Goal: Information Seeking & Learning: Learn about a topic

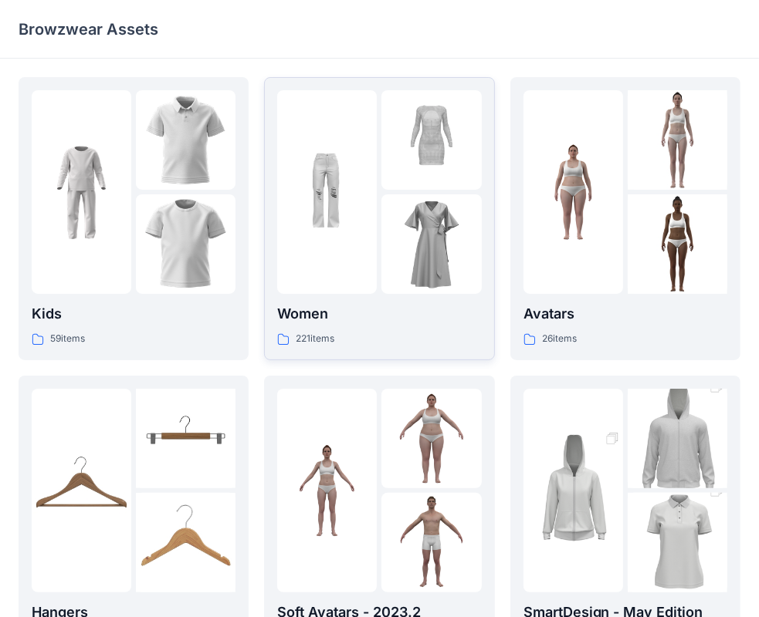
click at [417, 318] on p "Women" at bounding box center [379, 314] width 204 height 22
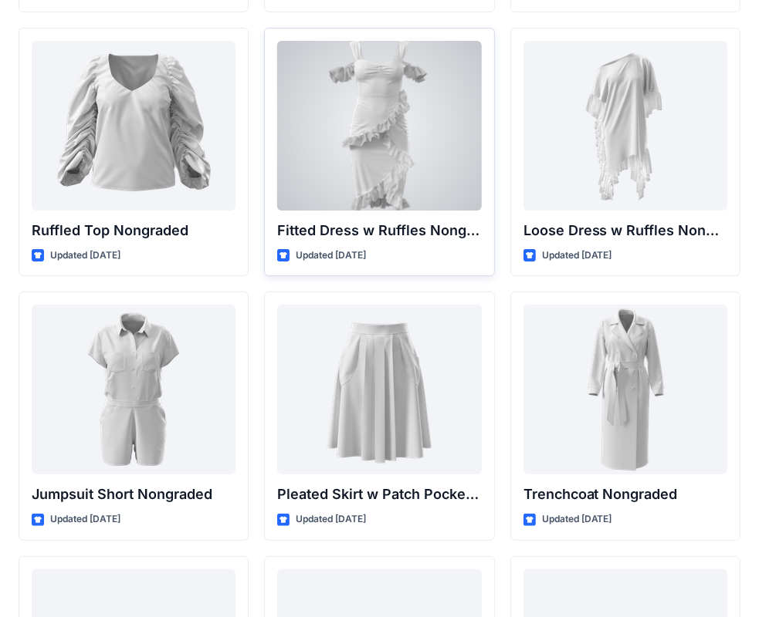
scroll to position [15361, 0]
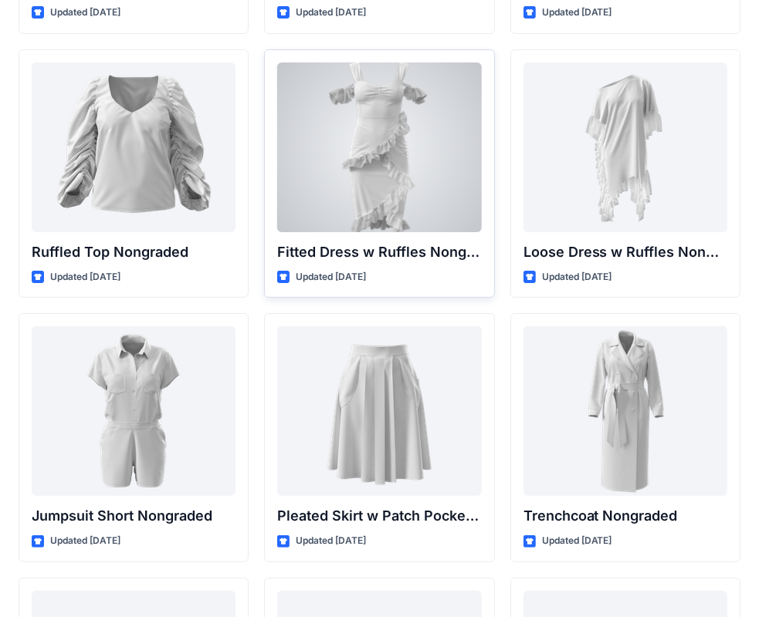
click at [398, 171] on div at bounding box center [379, 148] width 204 height 170
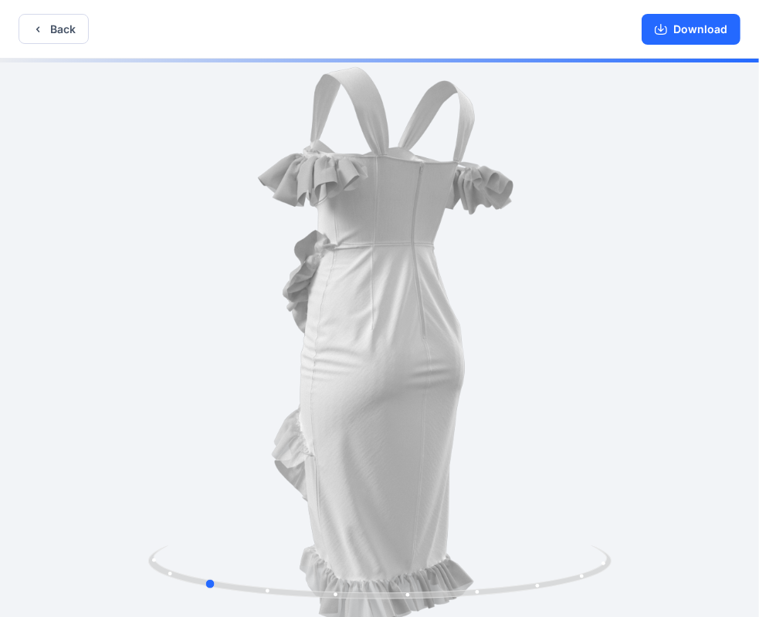
drag, startPoint x: 475, startPoint y: 383, endPoint x: 300, endPoint y: 397, distance: 175.8
click at [300, 397] on div at bounding box center [379, 340] width 759 height 562
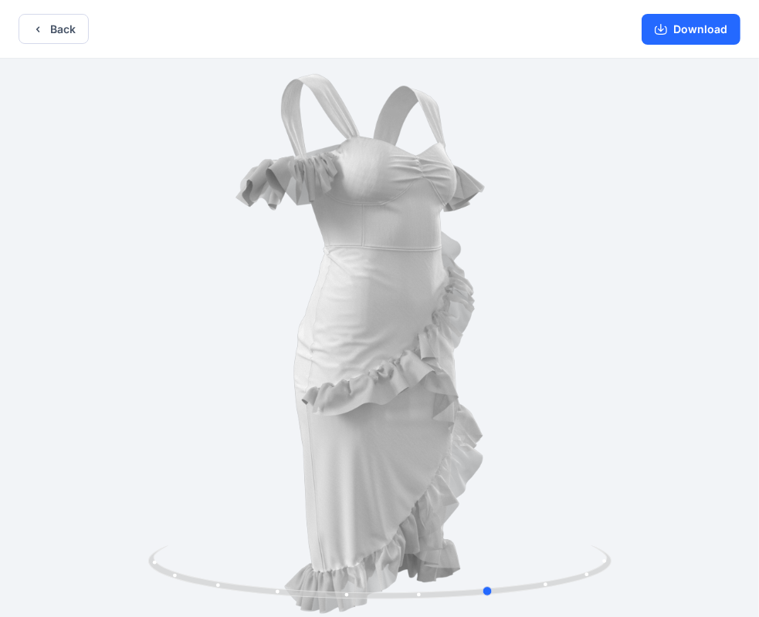
drag, startPoint x: 426, startPoint y: 366, endPoint x: 249, endPoint y: 339, distance: 178.8
click at [249, 339] on div at bounding box center [379, 340] width 759 height 562
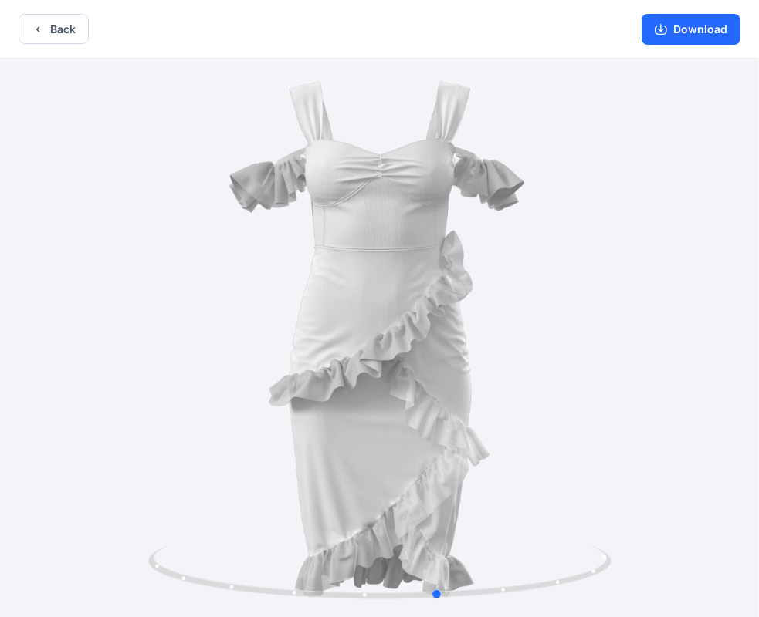
drag, startPoint x: 433, startPoint y: 337, endPoint x: 381, endPoint y: 333, distance: 51.9
click at [381, 333] on div at bounding box center [379, 340] width 759 height 562
click at [63, 29] on button "Back" at bounding box center [54, 29] width 70 height 30
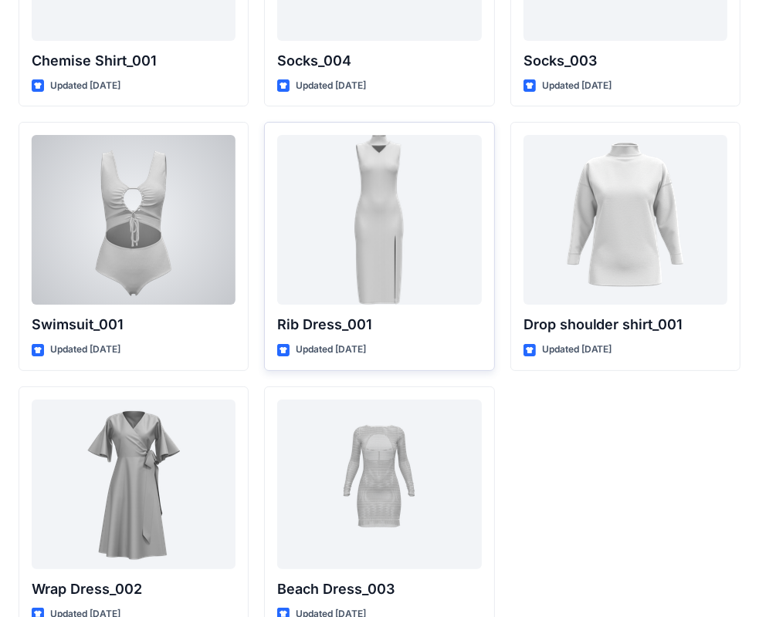
scroll to position [19003, 0]
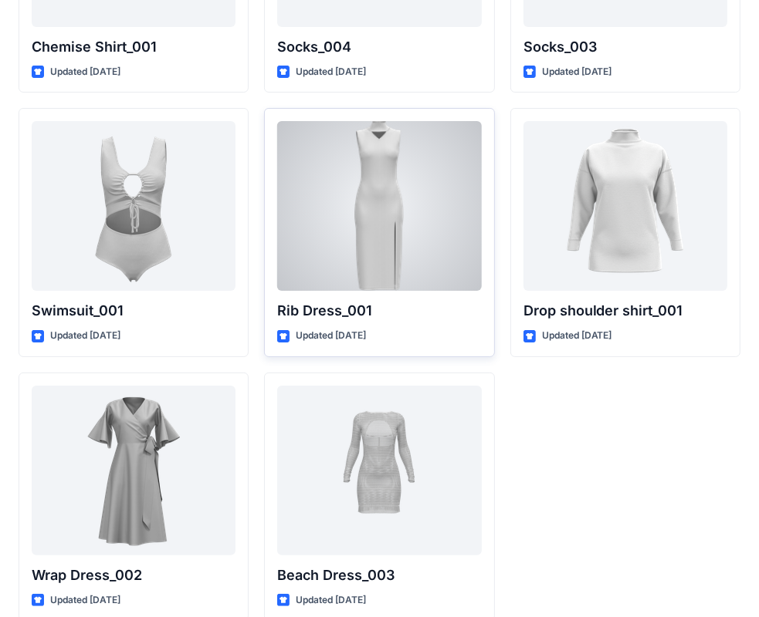
click at [446, 228] on div at bounding box center [379, 206] width 204 height 170
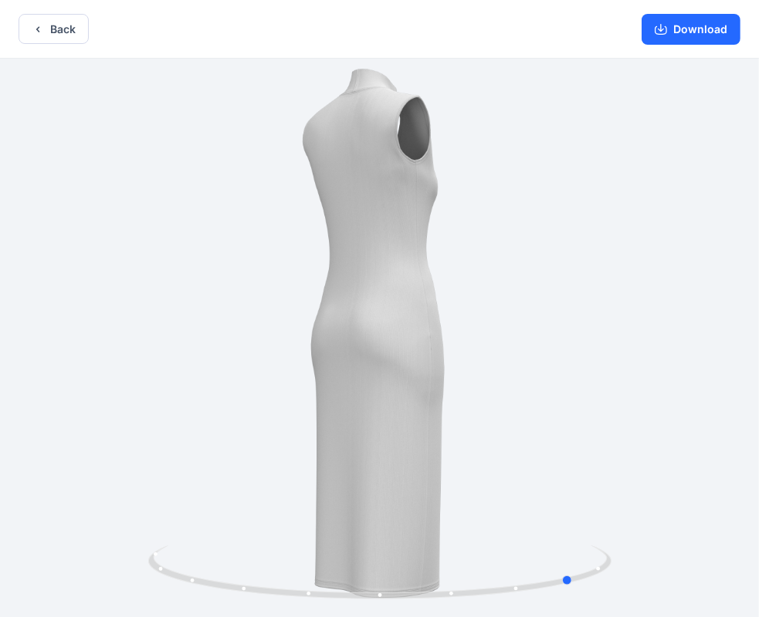
drag, startPoint x: 457, startPoint y: 398, endPoint x: 179, endPoint y: 168, distance: 360.7
click at [161, 201] on div at bounding box center [379, 340] width 759 height 562
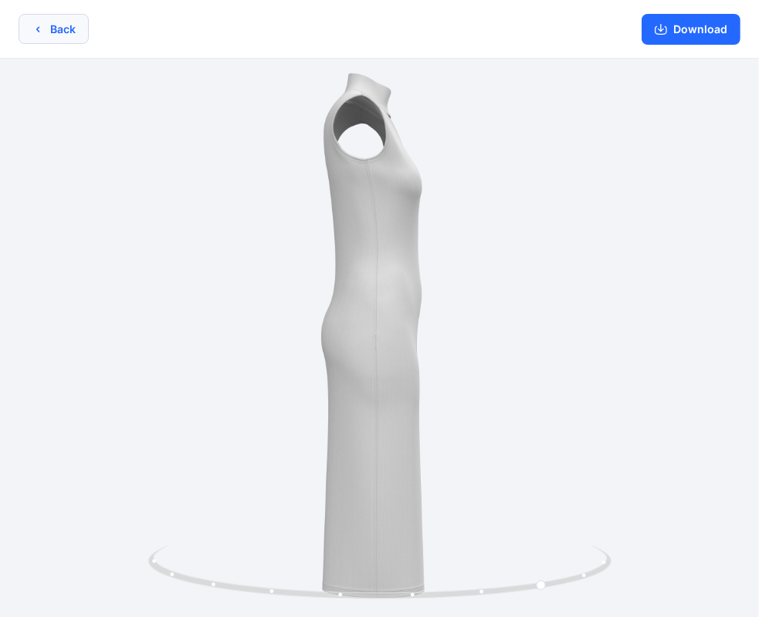
click at [75, 26] on button "Back" at bounding box center [54, 29] width 70 height 30
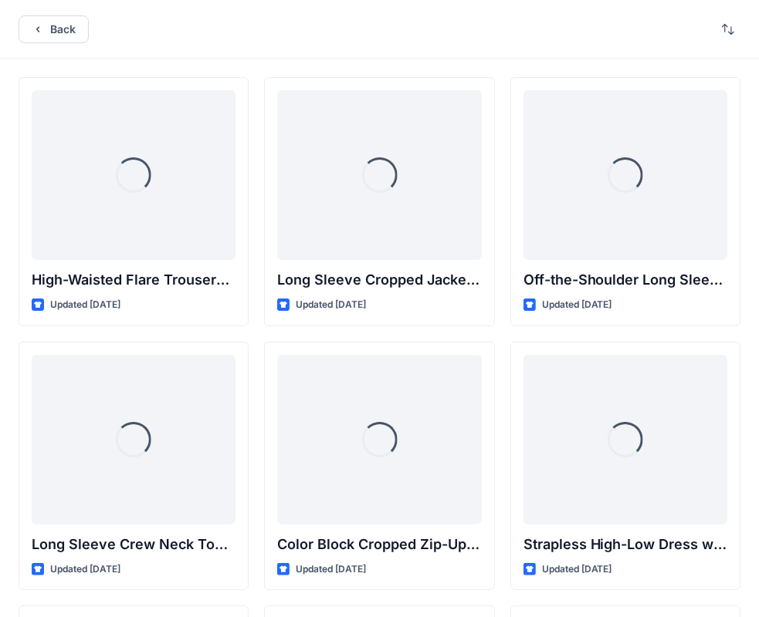
scroll to position [19003, 0]
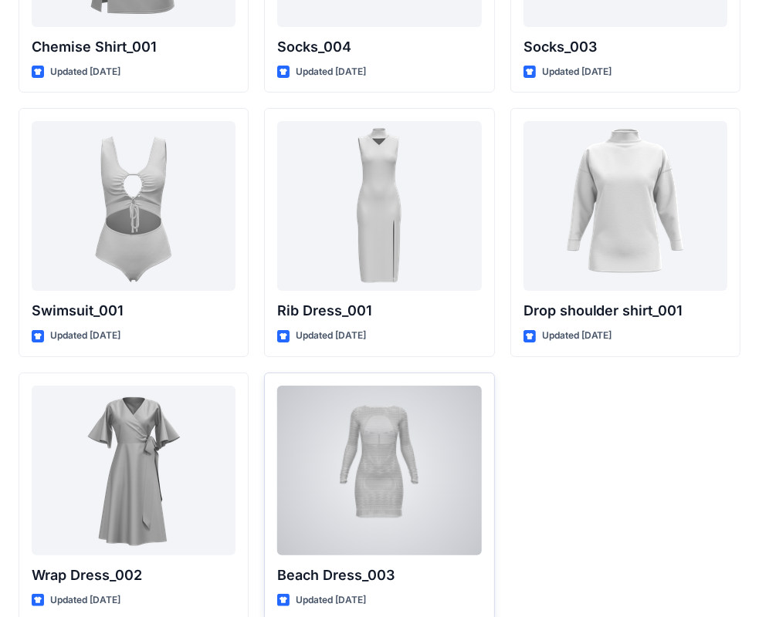
click at [442, 451] on div at bounding box center [379, 471] width 204 height 170
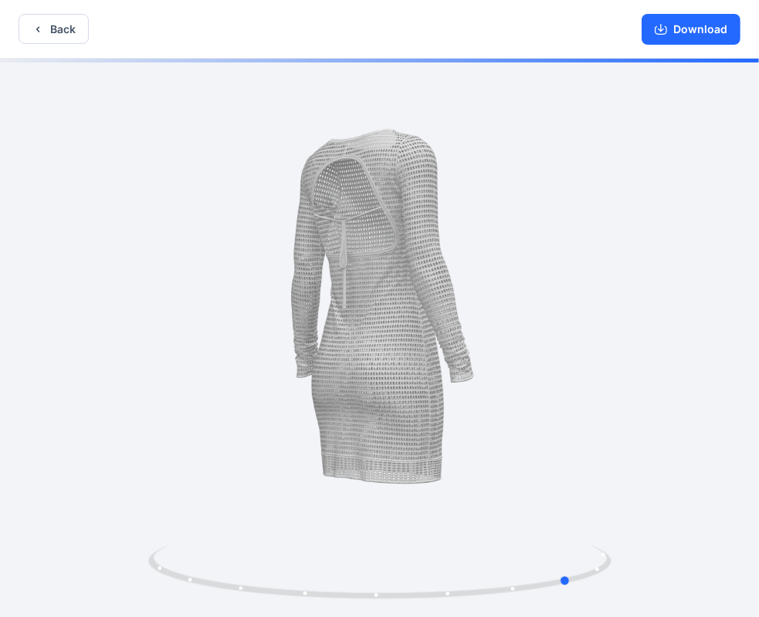
drag, startPoint x: 441, startPoint y: 389, endPoint x: 123, endPoint y: 317, distance: 325.2
click at [123, 317] on div at bounding box center [379, 340] width 759 height 562
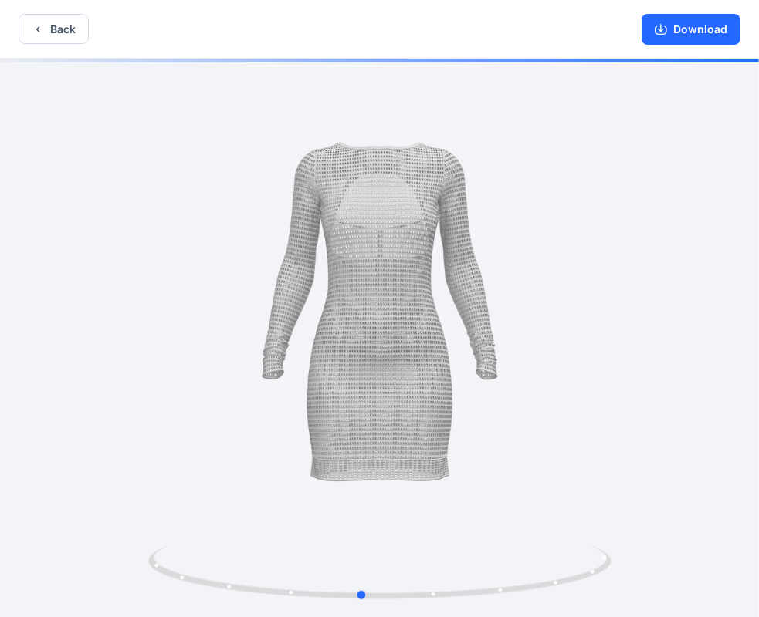
drag, startPoint x: 448, startPoint y: 327, endPoint x: 284, endPoint y: 327, distance: 164.4
click at [284, 327] on div at bounding box center [379, 340] width 759 height 562
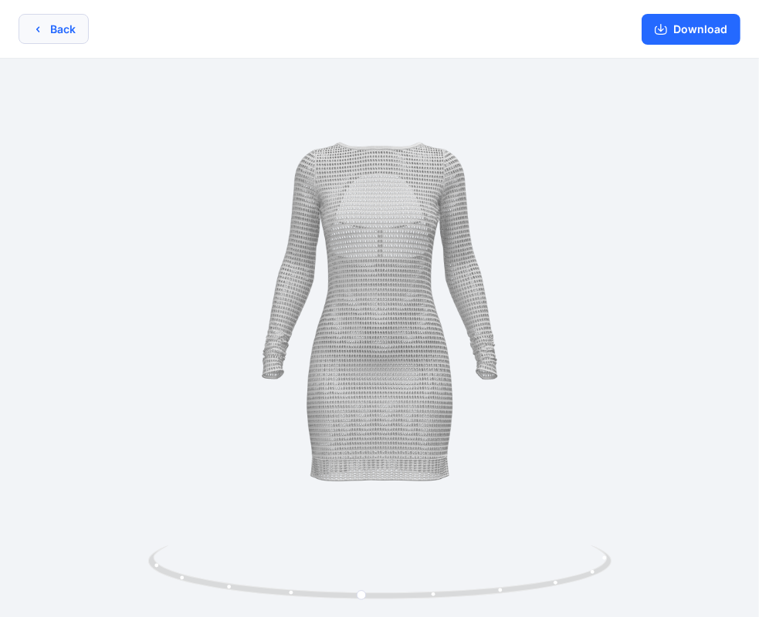
click at [52, 31] on button "Back" at bounding box center [54, 29] width 70 height 30
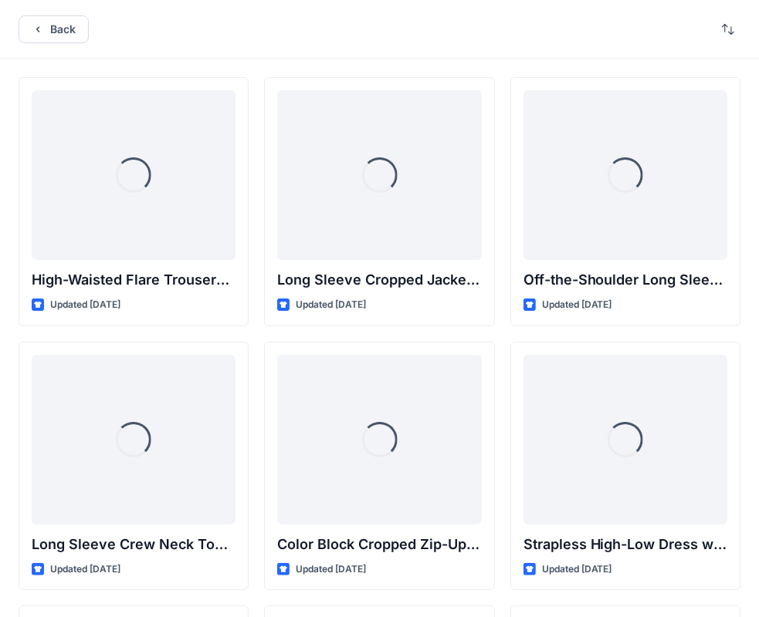
scroll to position [19003, 0]
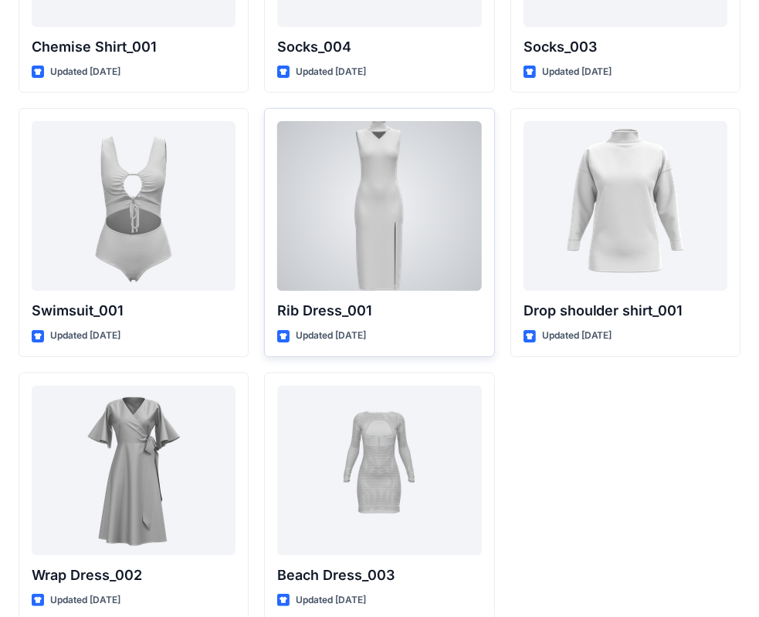
click at [399, 207] on div at bounding box center [379, 206] width 204 height 170
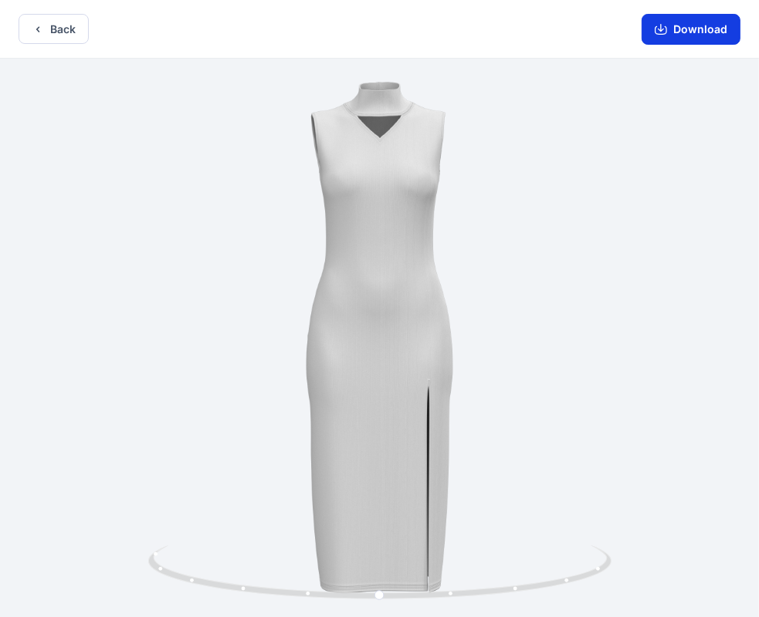
click at [664, 25] on icon "button" at bounding box center [660, 29] width 12 height 12
